Goal: Obtain resource: Obtain resource

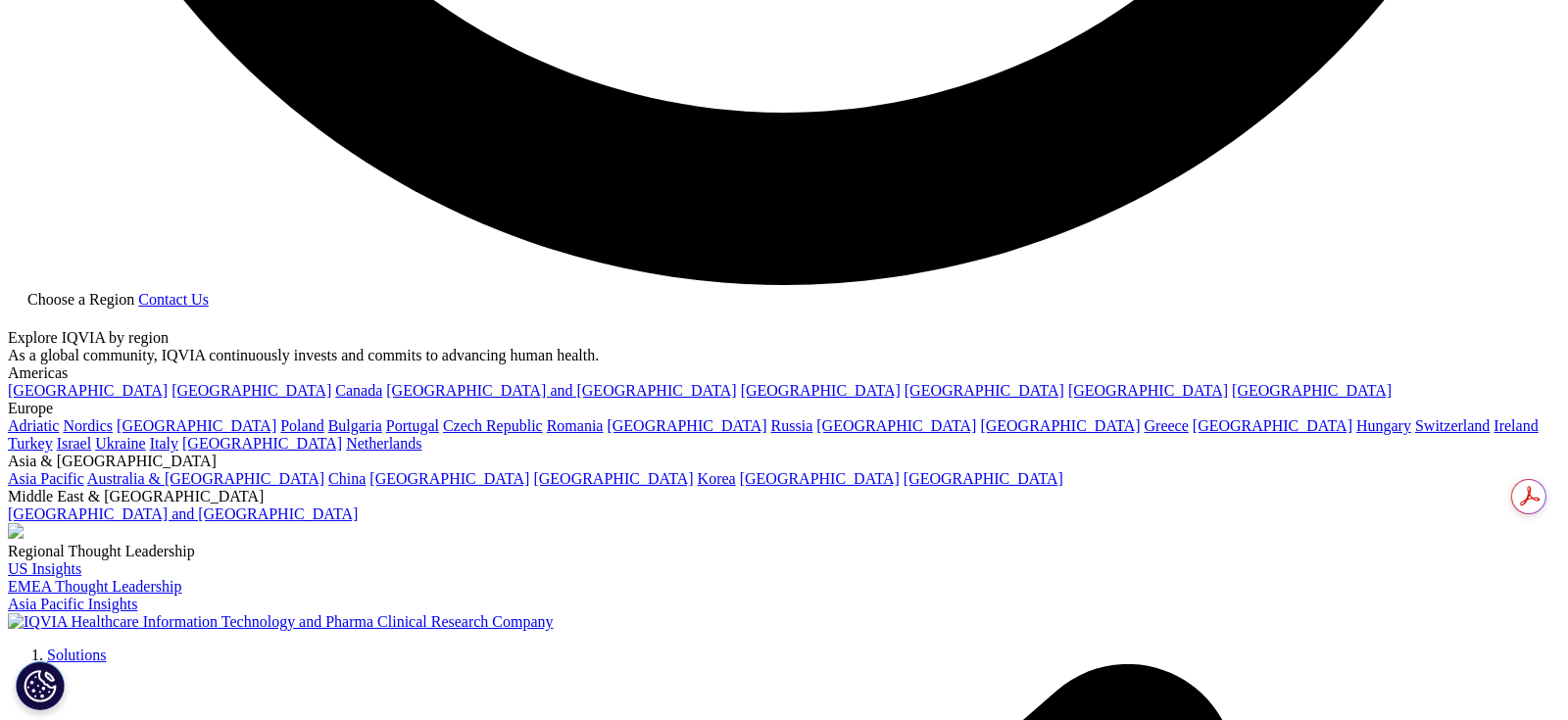
scroll to position [4571, 0]
